Goal: Use online tool/utility: Utilize a website feature to perform a specific function

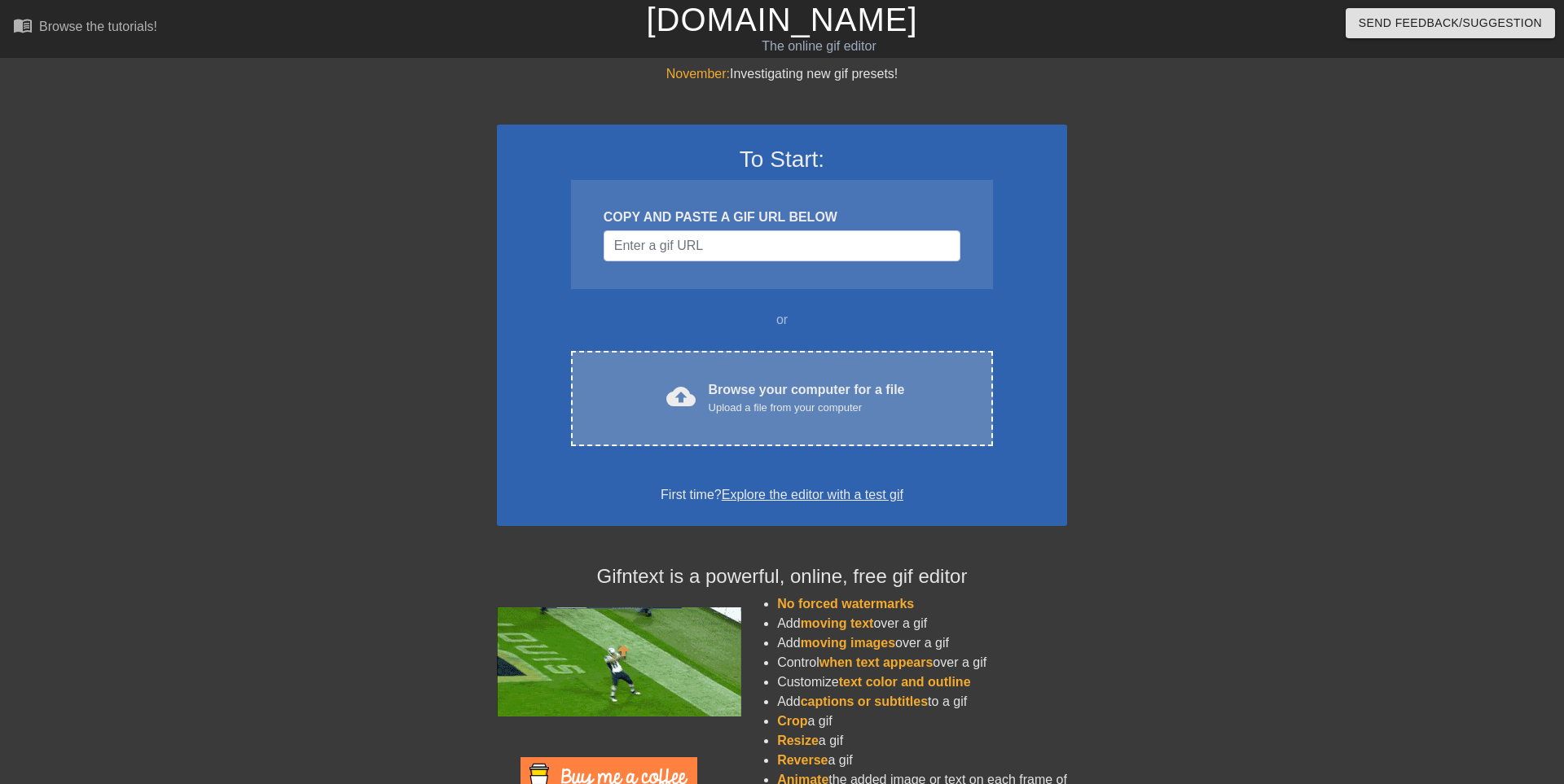
click at [687, 386] on span "cloud_upload" at bounding box center [680, 396] width 29 height 29
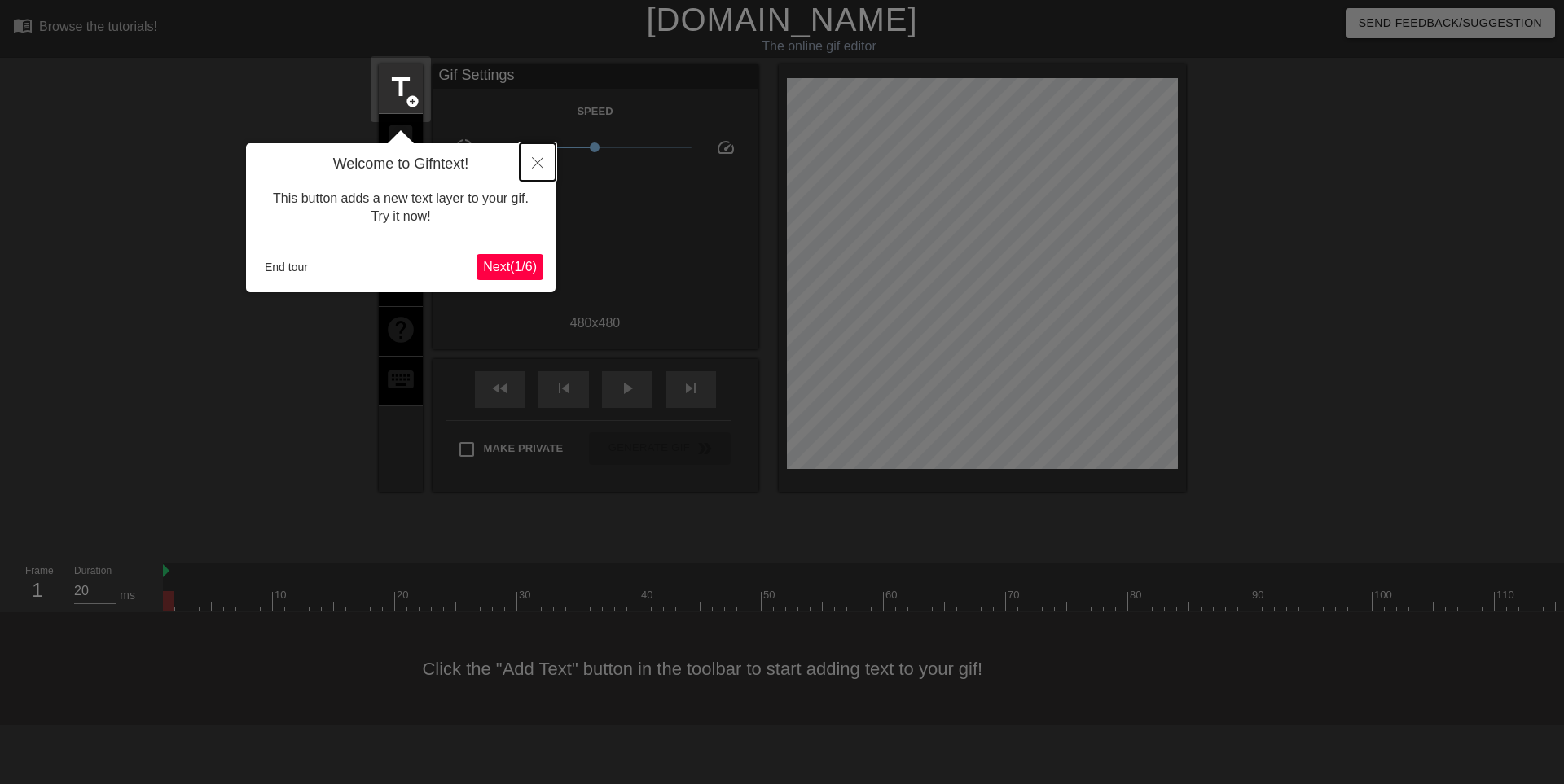
click at [534, 163] on icon "Close" at bounding box center [538, 163] width 12 height 12
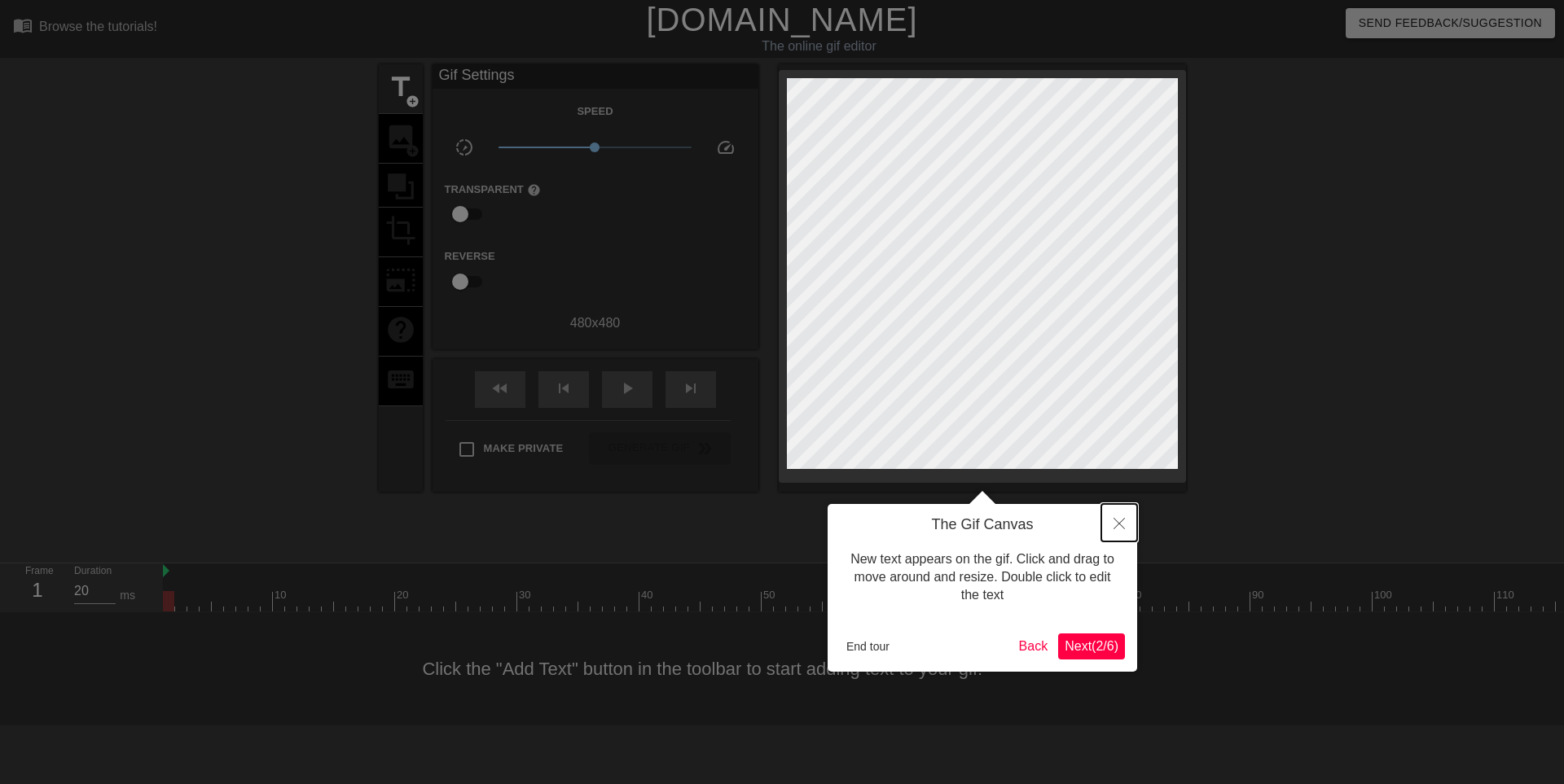
click at [1119, 519] on icon "Close" at bounding box center [1119, 523] width 12 height 12
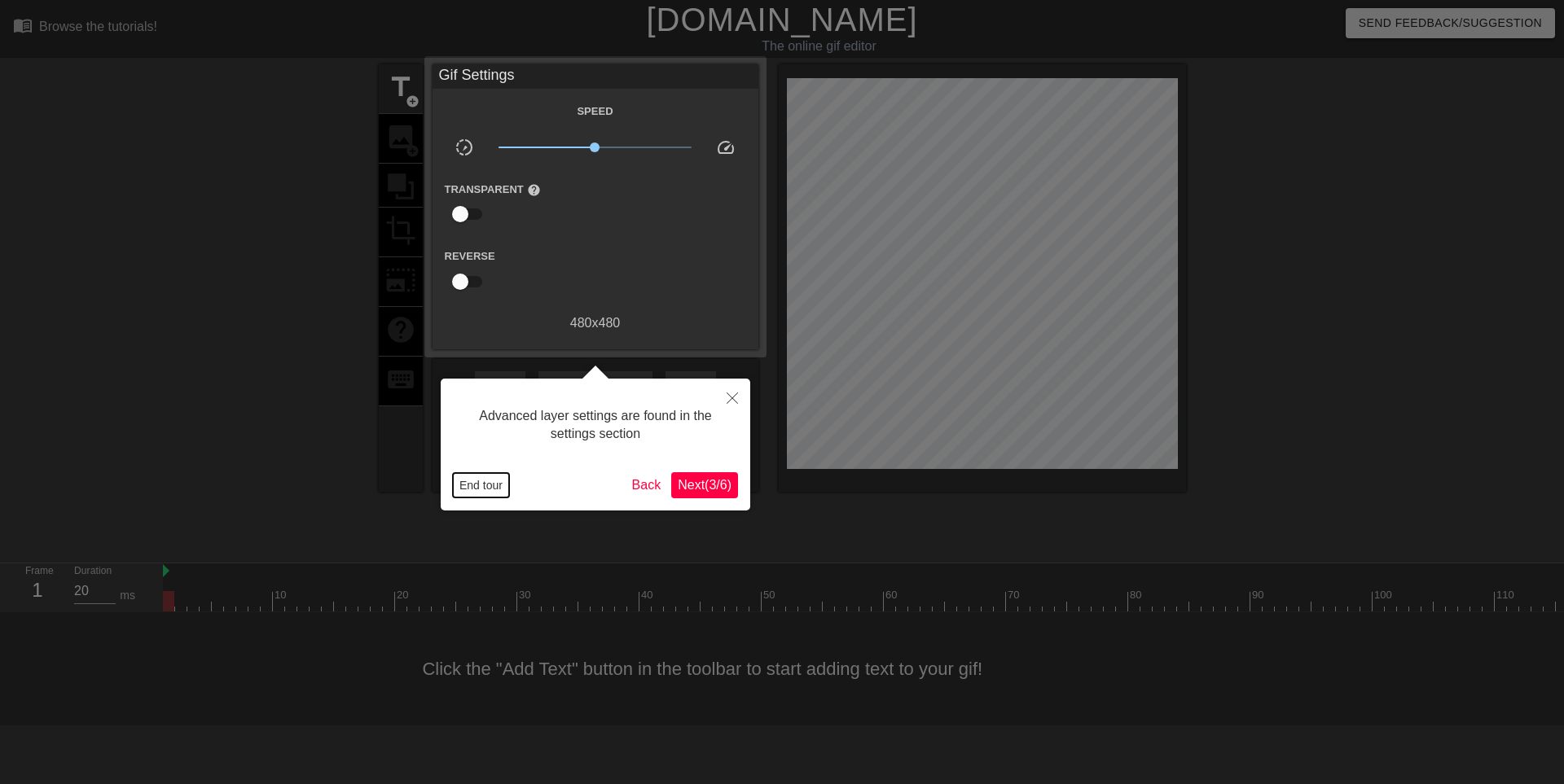
click at [488, 479] on button "End tour" at bounding box center [481, 484] width 57 height 24
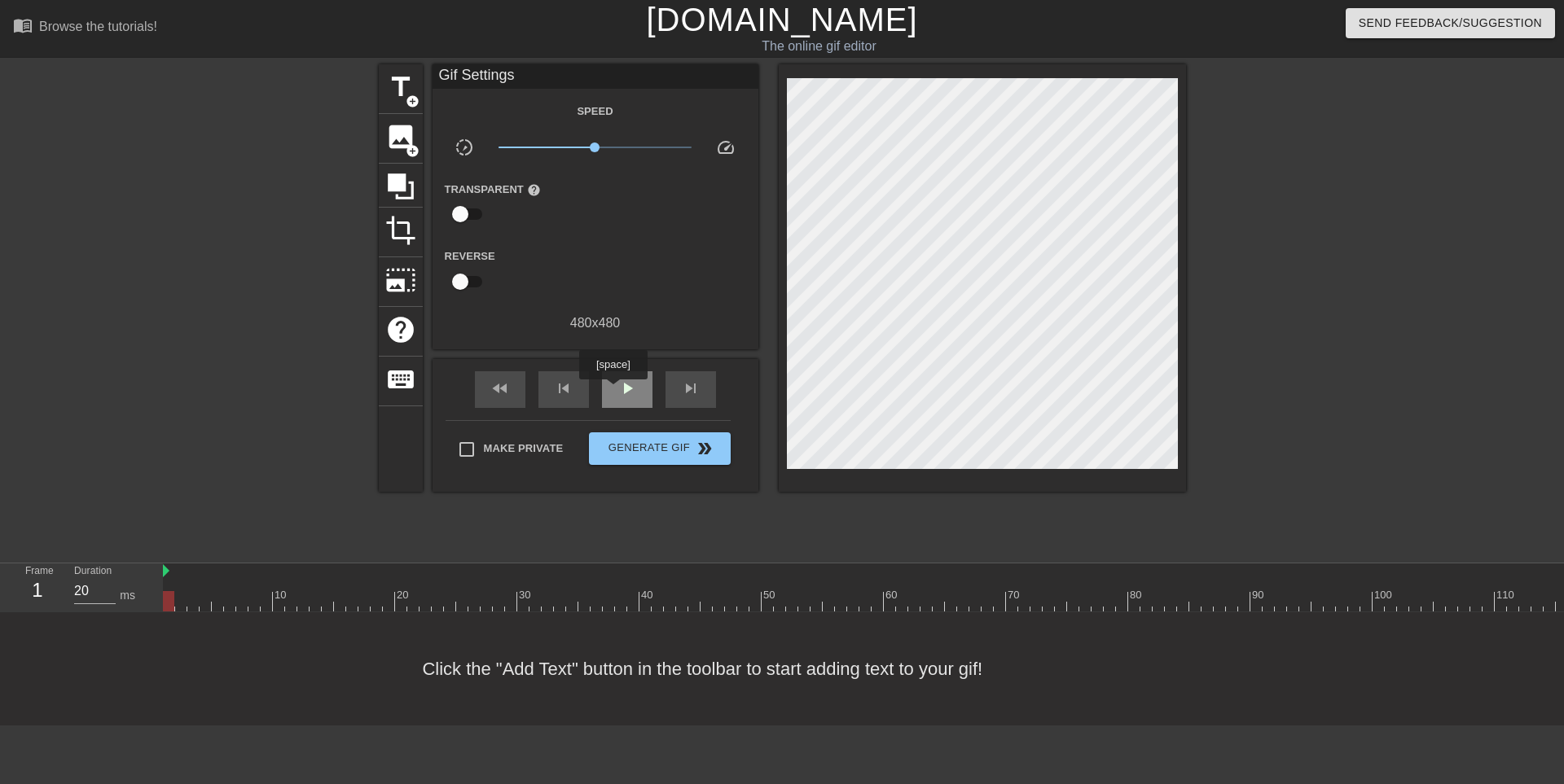
click at [614, 391] on div "play_arrow" at bounding box center [627, 390] width 51 height 37
click at [614, 391] on div "pause" at bounding box center [627, 390] width 51 height 37
click at [553, 390] on div "skip_previous" at bounding box center [564, 390] width 51 height 37
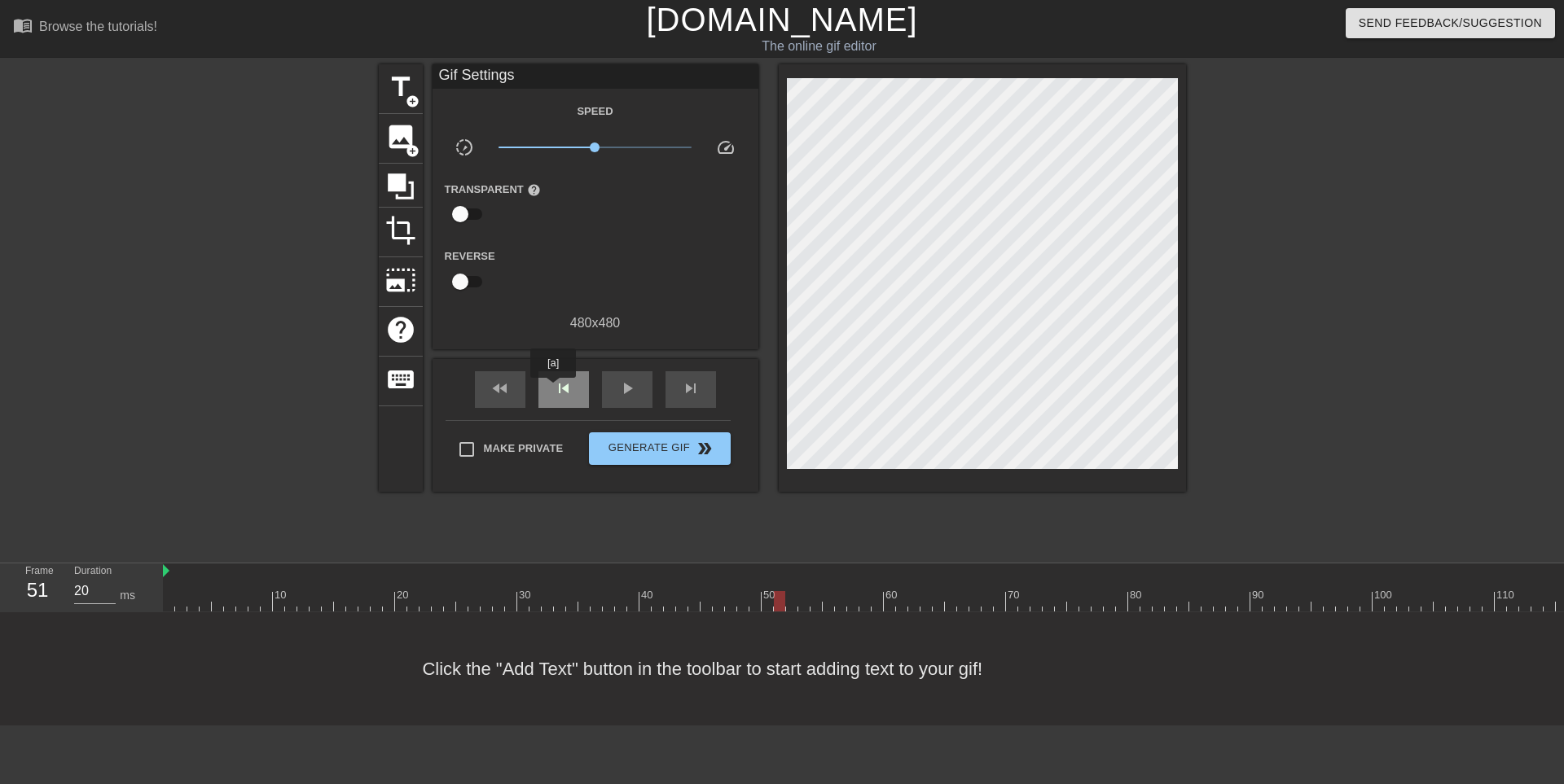
click at [553, 390] on div "skip_previous" at bounding box center [564, 390] width 51 height 37
click at [510, 389] on div "fast_rewind" at bounding box center [500, 390] width 51 height 37
click at [462, 212] on input "checkbox" at bounding box center [461, 214] width 93 height 31
click at [462, 212] on input "checkbox" at bounding box center [476, 214] width 93 height 31
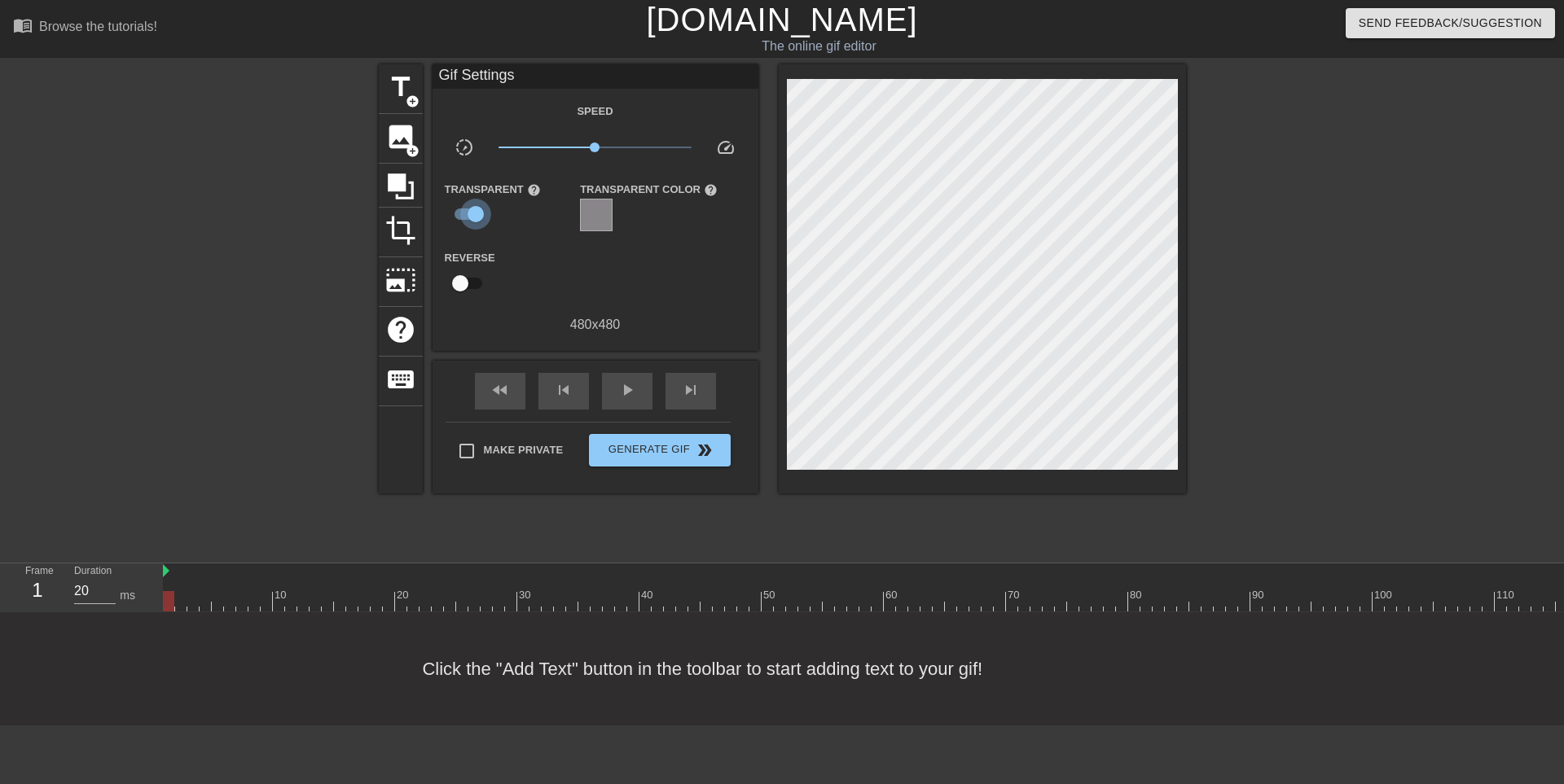
checkbox input "false"
click at [467, 285] on input "checkbox" at bounding box center [461, 281] width 93 height 31
click at [467, 285] on input "checkbox" at bounding box center [476, 281] width 93 height 31
click at [467, 285] on input "checkbox" at bounding box center [461, 281] width 93 height 31
click at [616, 391] on div "play_arrow" at bounding box center [627, 390] width 51 height 37
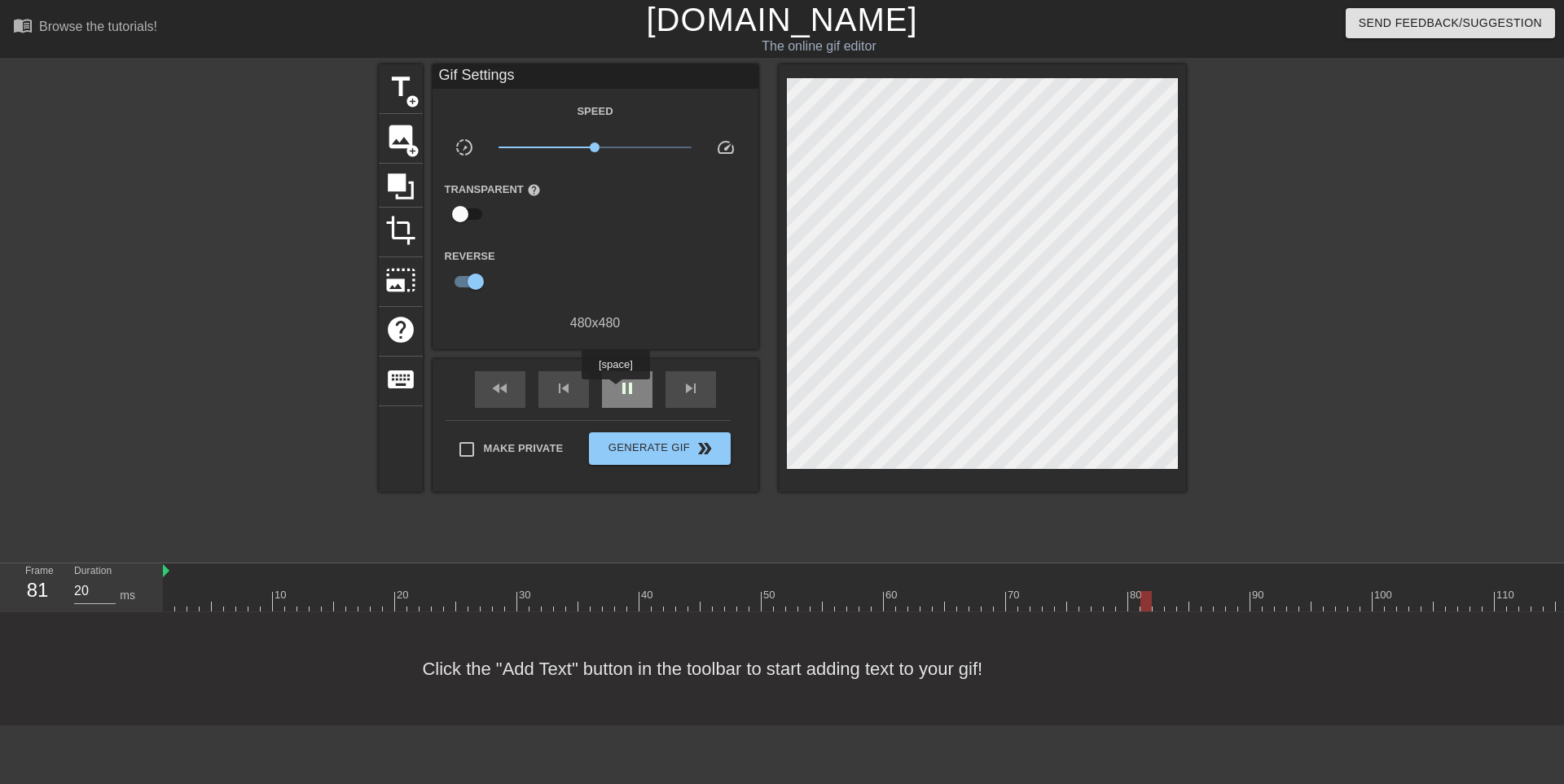
click at [616, 391] on div "pause" at bounding box center [627, 390] width 51 height 37
click at [499, 385] on span "fast_rewind" at bounding box center [500, 388] width 19 height 19
click at [471, 280] on input "checkbox" at bounding box center [476, 281] width 93 height 31
checkbox input "false"
click at [402, 135] on span "image" at bounding box center [401, 136] width 31 height 31
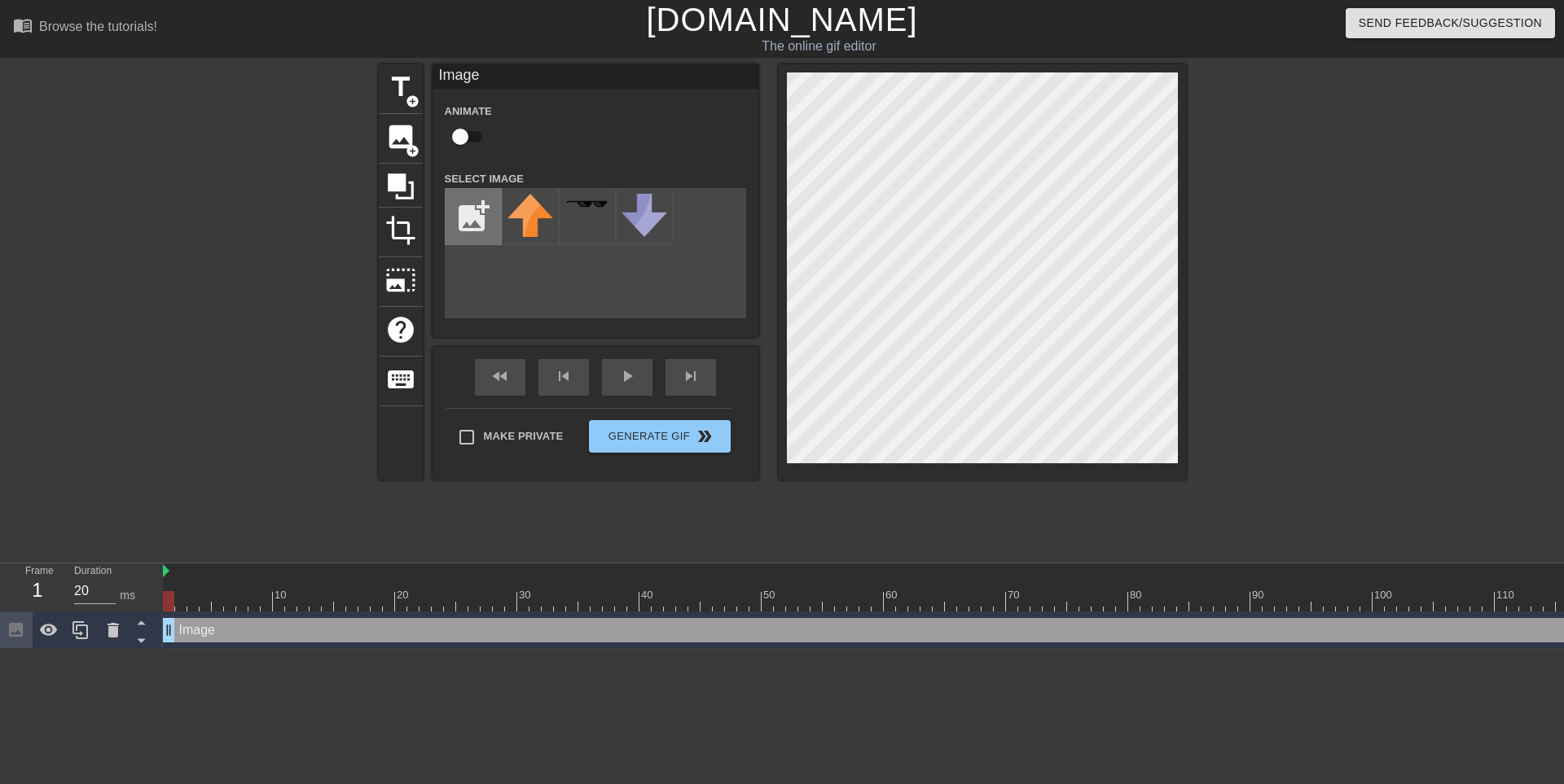
click at [462, 207] on input "file" at bounding box center [473, 216] width 56 height 56
type input "C:\fakepath\cheese.png"
click at [529, 215] on img at bounding box center [530, 208] width 46 height 28
click at [462, 133] on input "checkbox" at bounding box center [461, 136] width 93 height 31
checkbox input "true"
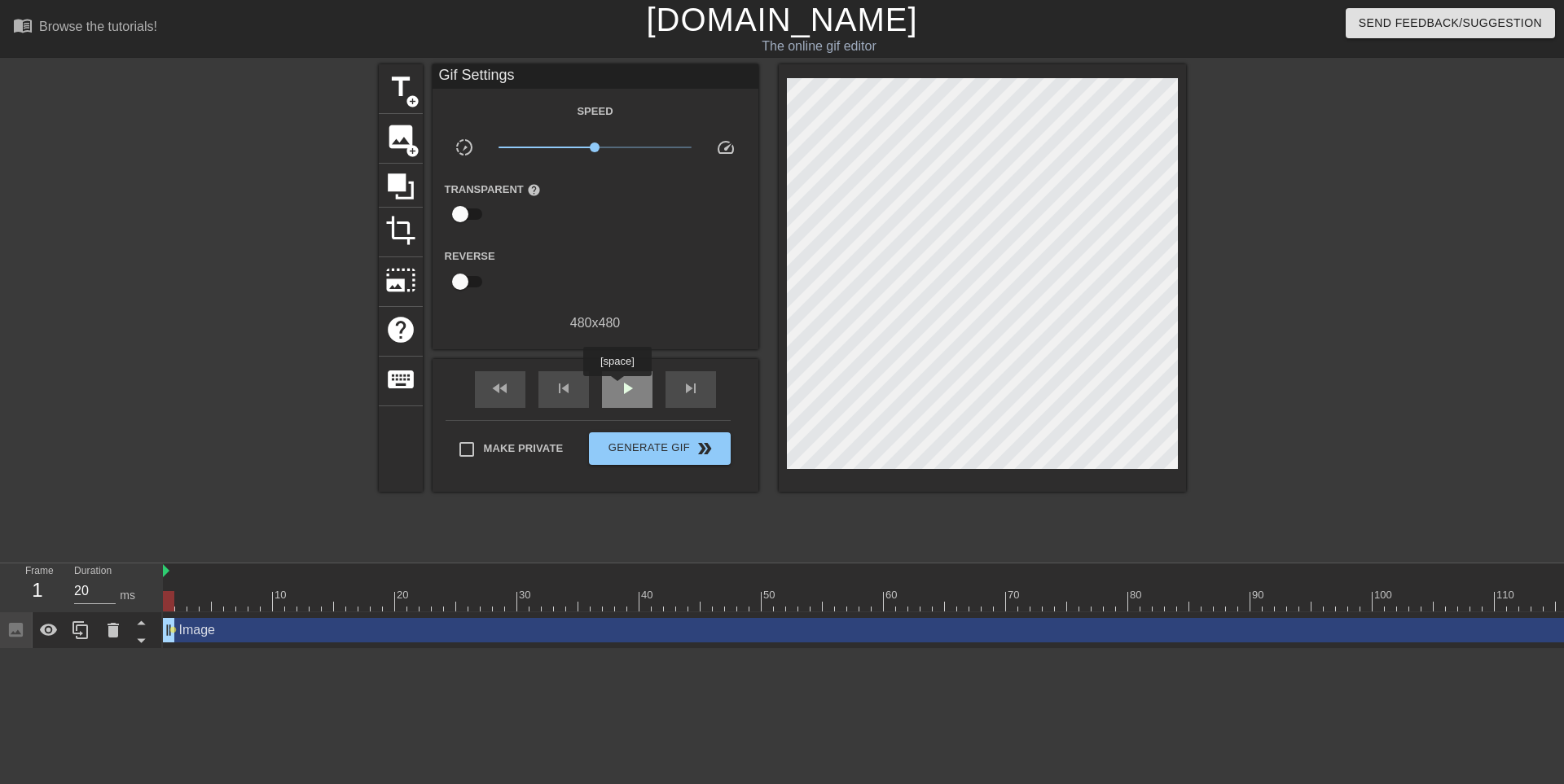
click at [618, 388] on div "play_arrow" at bounding box center [627, 390] width 51 height 37
click at [618, 388] on span "pause" at bounding box center [627, 388] width 19 height 19
click at [511, 389] on div "fast_rewind" at bounding box center [500, 390] width 51 height 37
click at [399, 136] on span "image" at bounding box center [401, 136] width 31 height 31
